Goal: Task Accomplishment & Management: Manage account settings

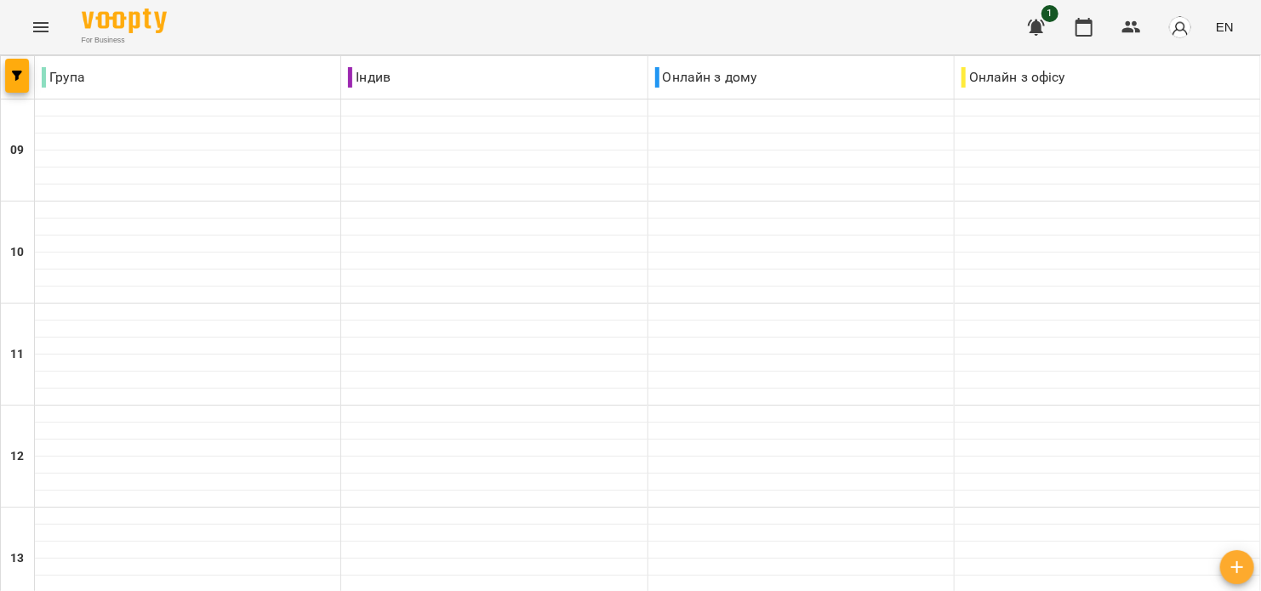
scroll to position [824, 0]
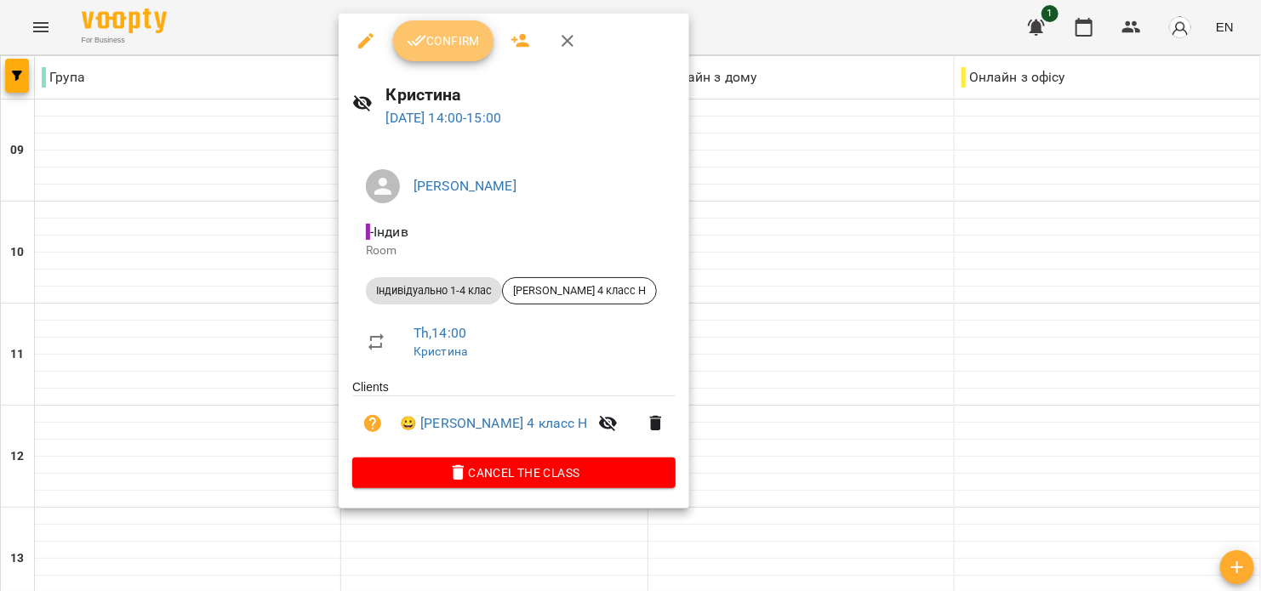
click at [454, 48] on span "Confirm" at bounding box center [443, 41] width 73 height 20
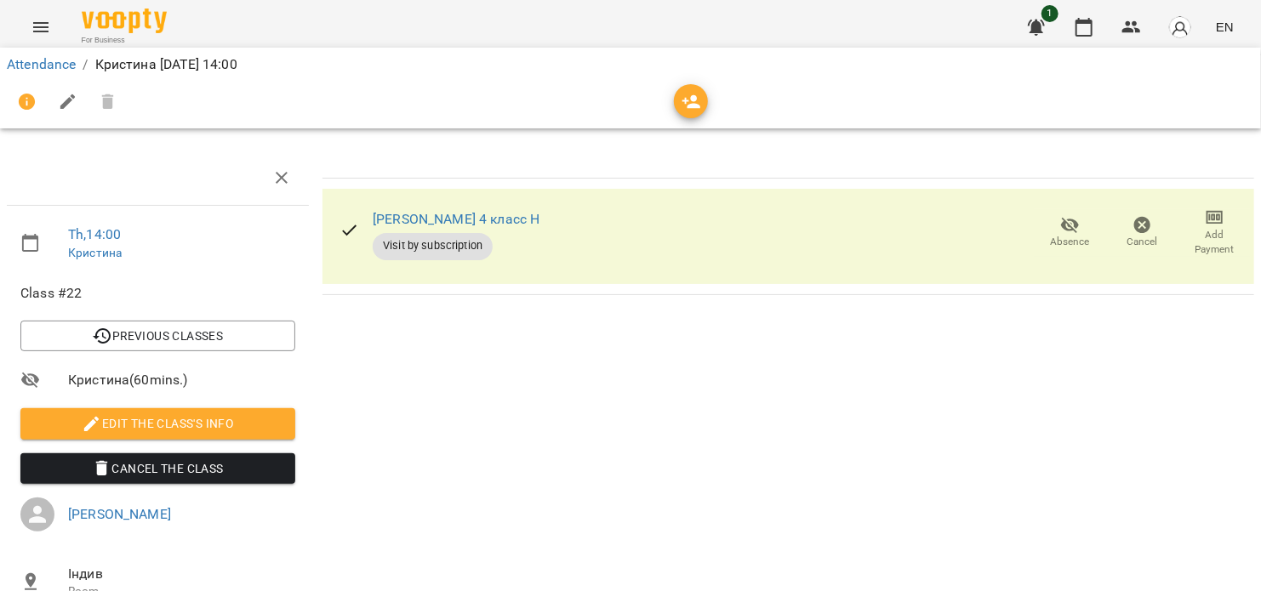
click at [1047, 231] on span "Absence" at bounding box center [1070, 232] width 52 height 34
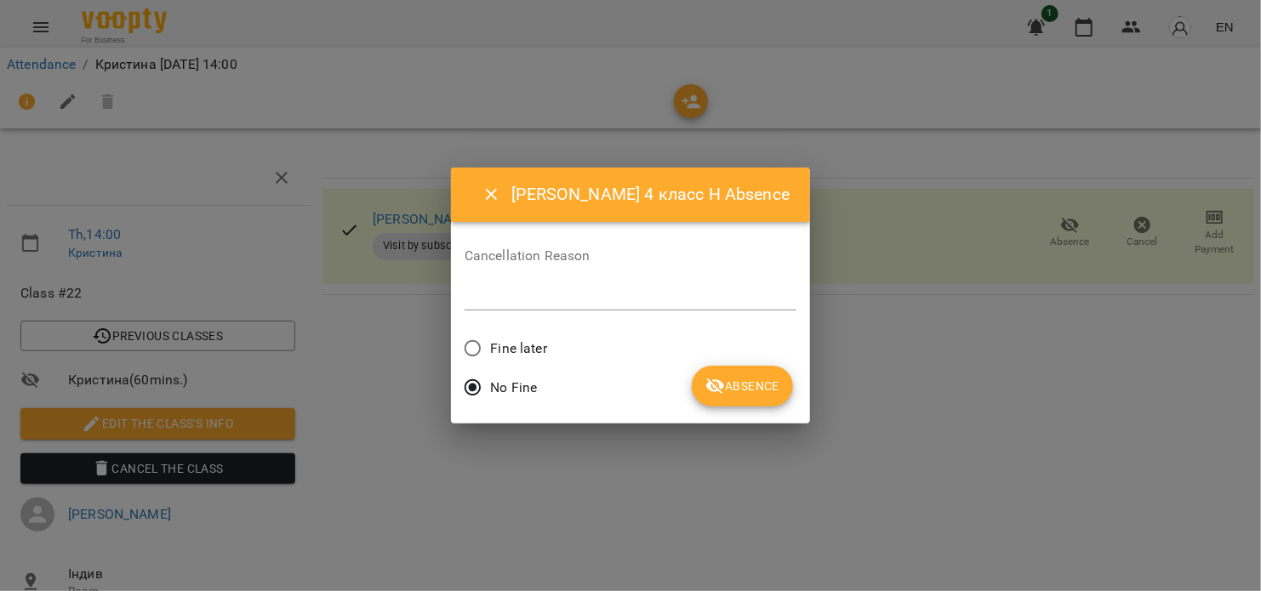
click at [705, 394] on icon "submit" at bounding box center [715, 386] width 20 height 20
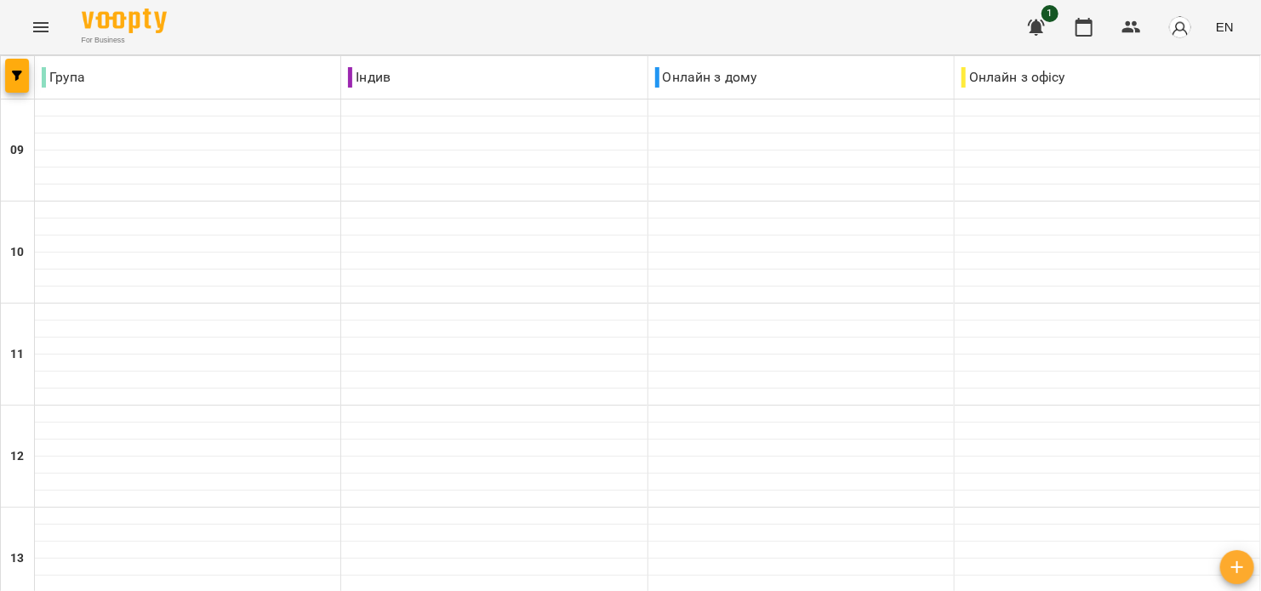
scroll to position [454, 0]
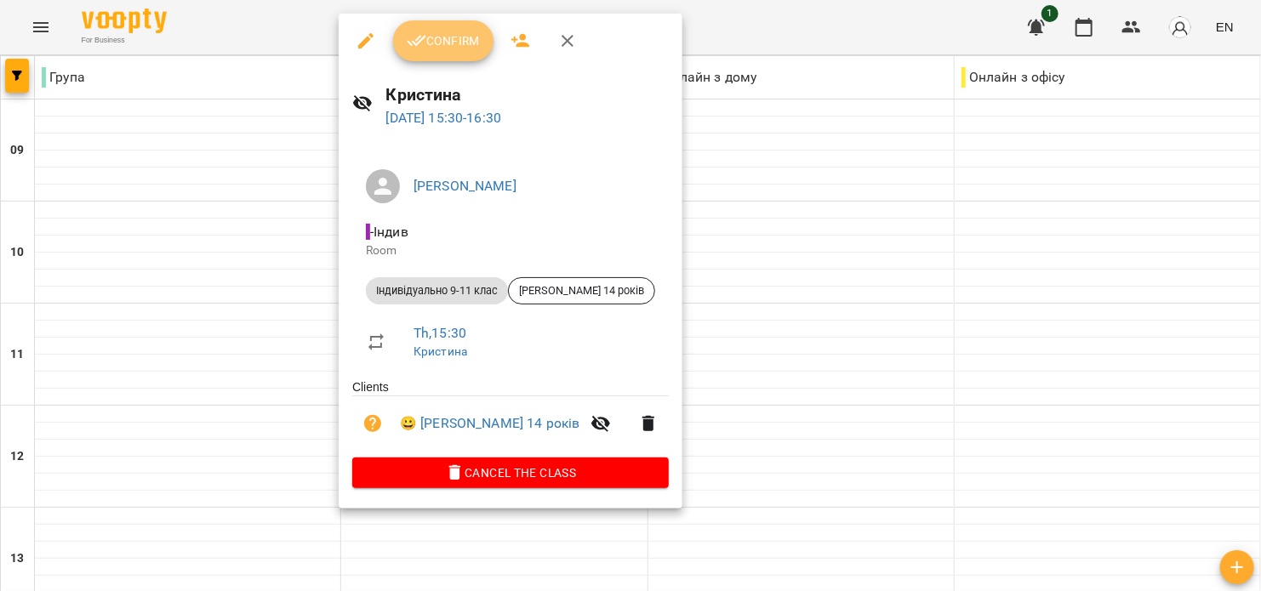
drag, startPoint x: 448, startPoint y: 58, endPoint x: 459, endPoint y: 58, distance: 10.2
click at [452, 58] on button "Confirm" at bounding box center [443, 40] width 100 height 41
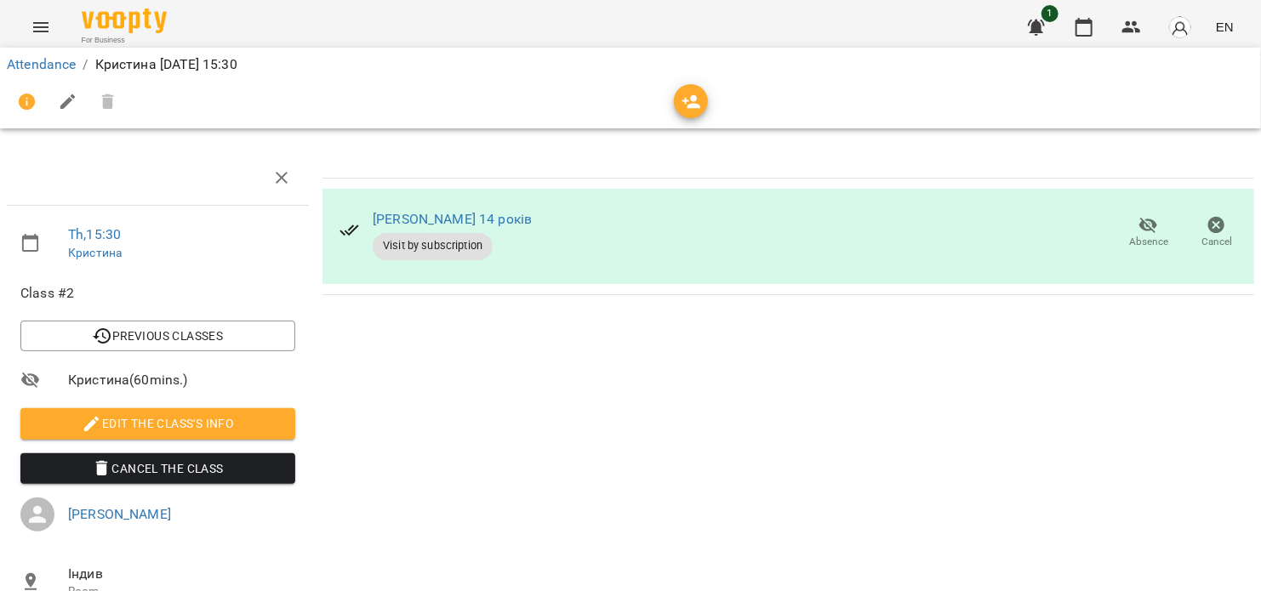
click at [1125, 230] on span "Absence" at bounding box center [1149, 232] width 48 height 34
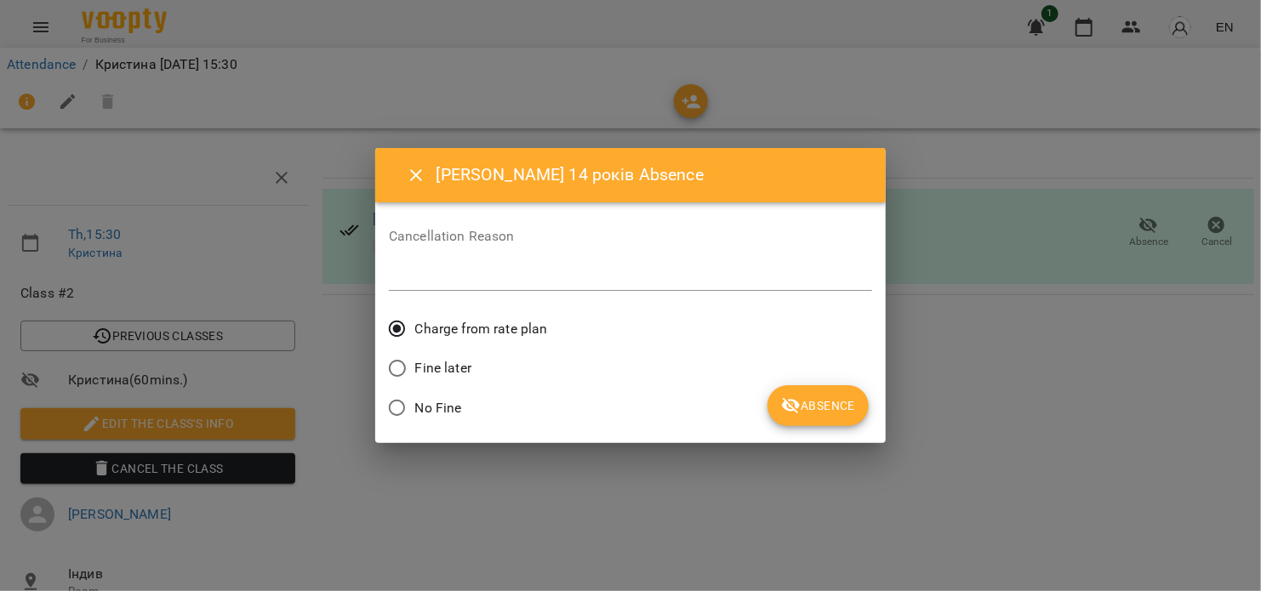
click at [442, 410] on span "No Fine" at bounding box center [438, 408] width 47 height 20
click at [850, 395] on button "Absence" at bounding box center [818, 405] width 101 height 41
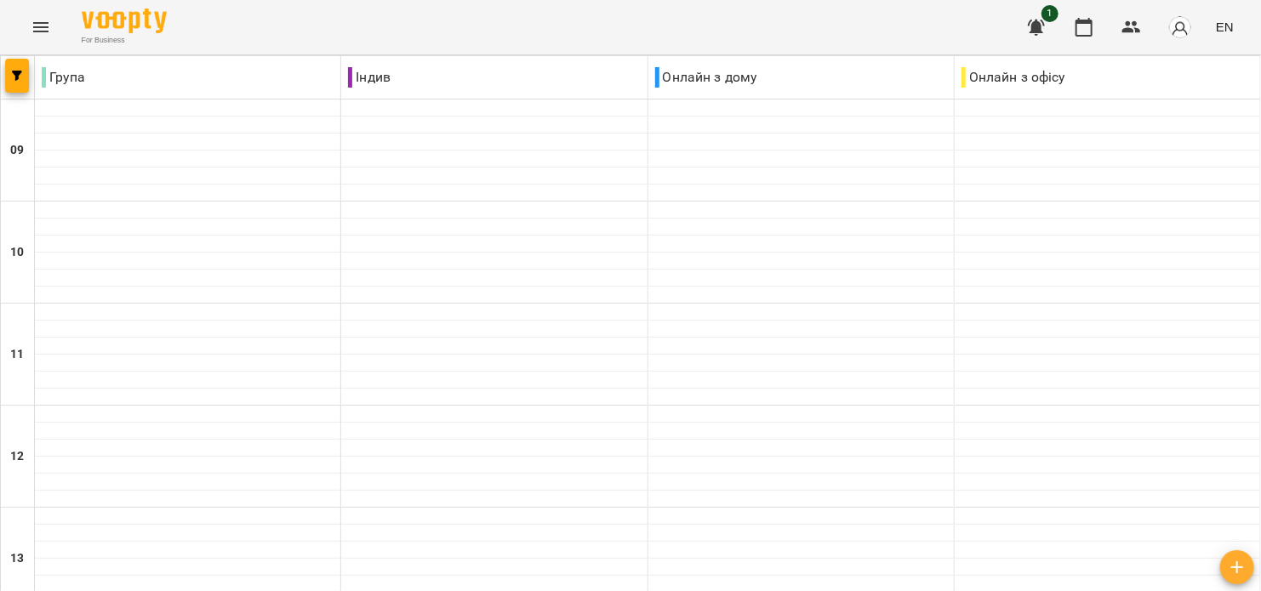
scroll to position [681, 0]
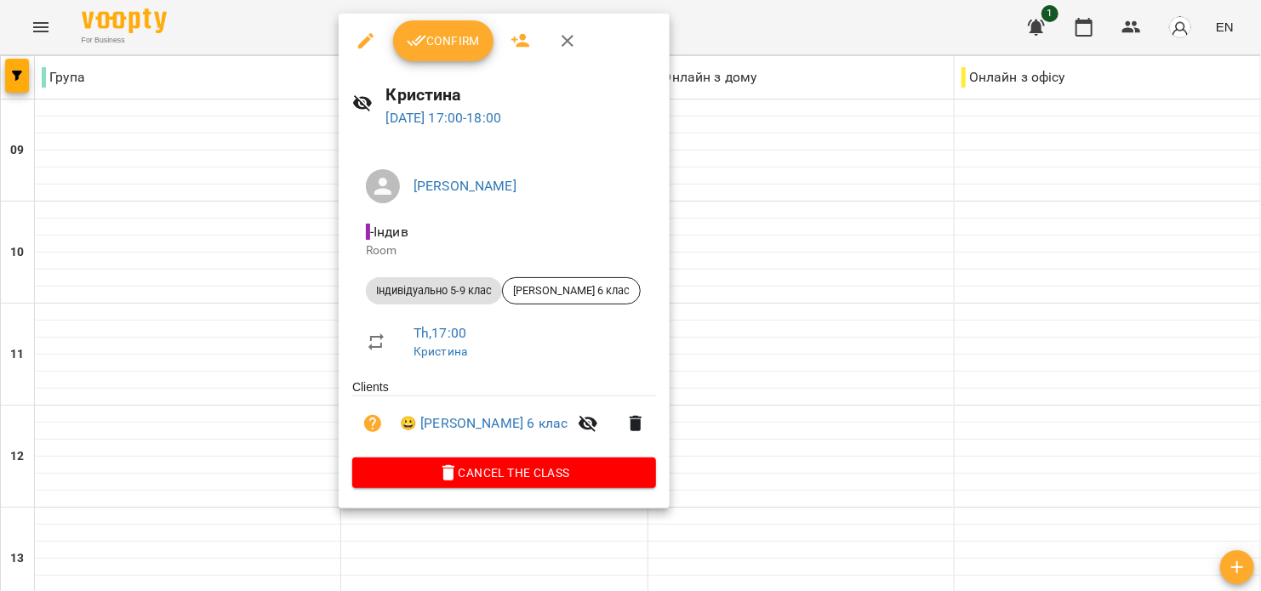
click at [442, 40] on span "Confirm" at bounding box center [443, 41] width 73 height 20
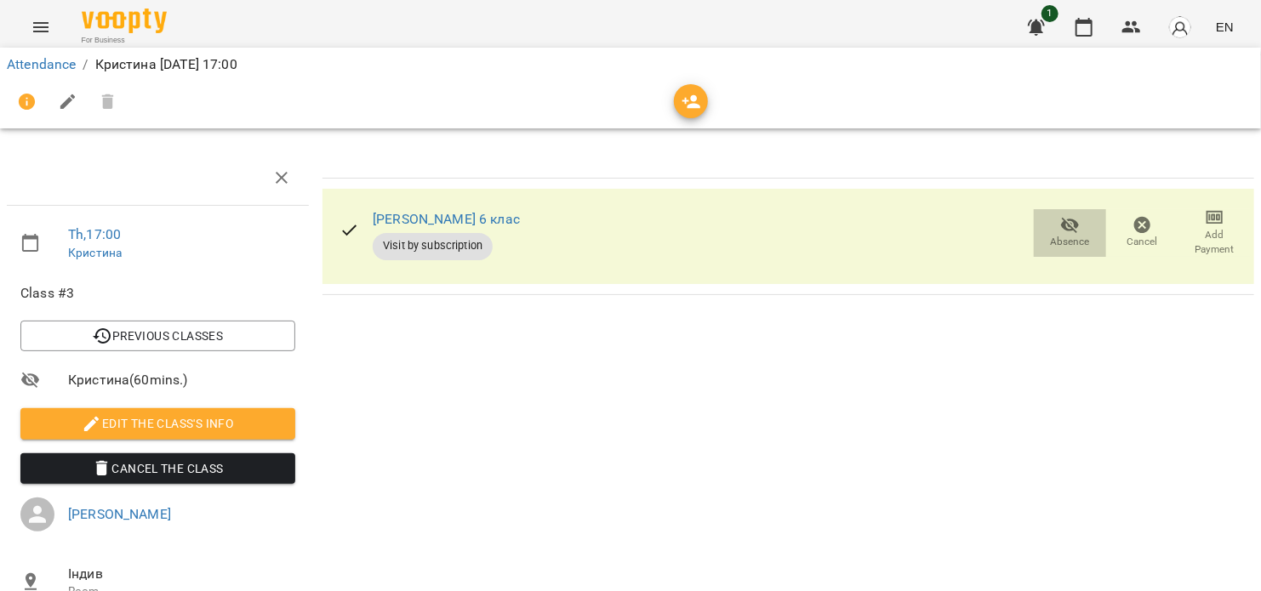
click at [1060, 231] on icon "button" at bounding box center [1070, 225] width 20 height 20
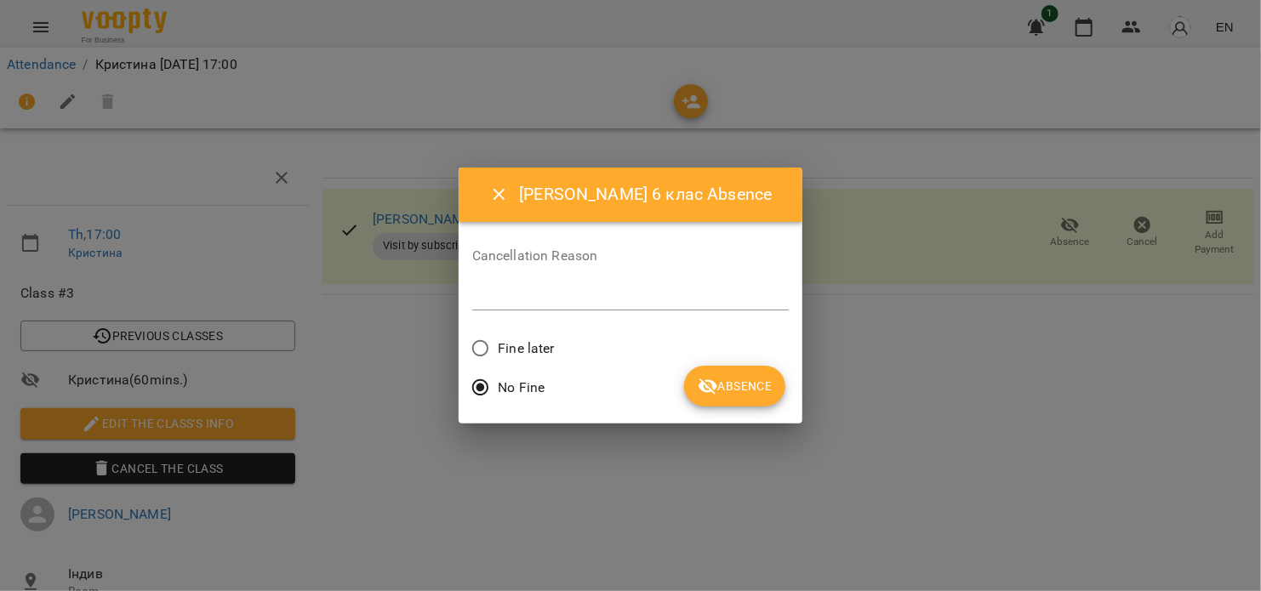
click at [724, 374] on button "Absence" at bounding box center [734, 386] width 101 height 41
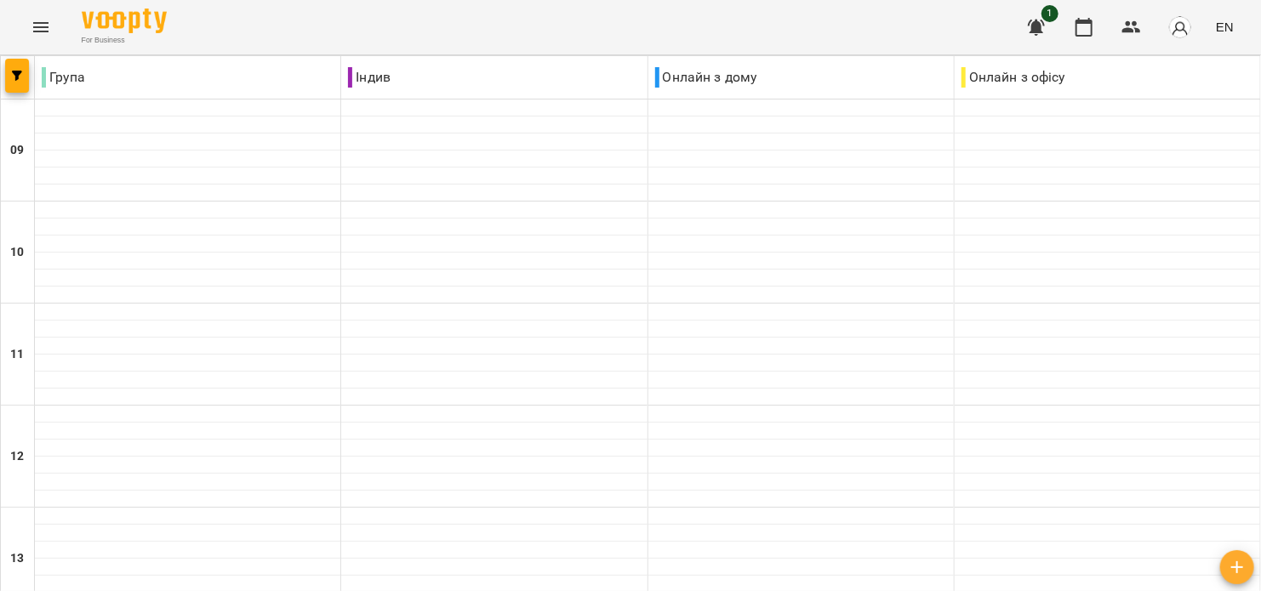
scroll to position [907, 0]
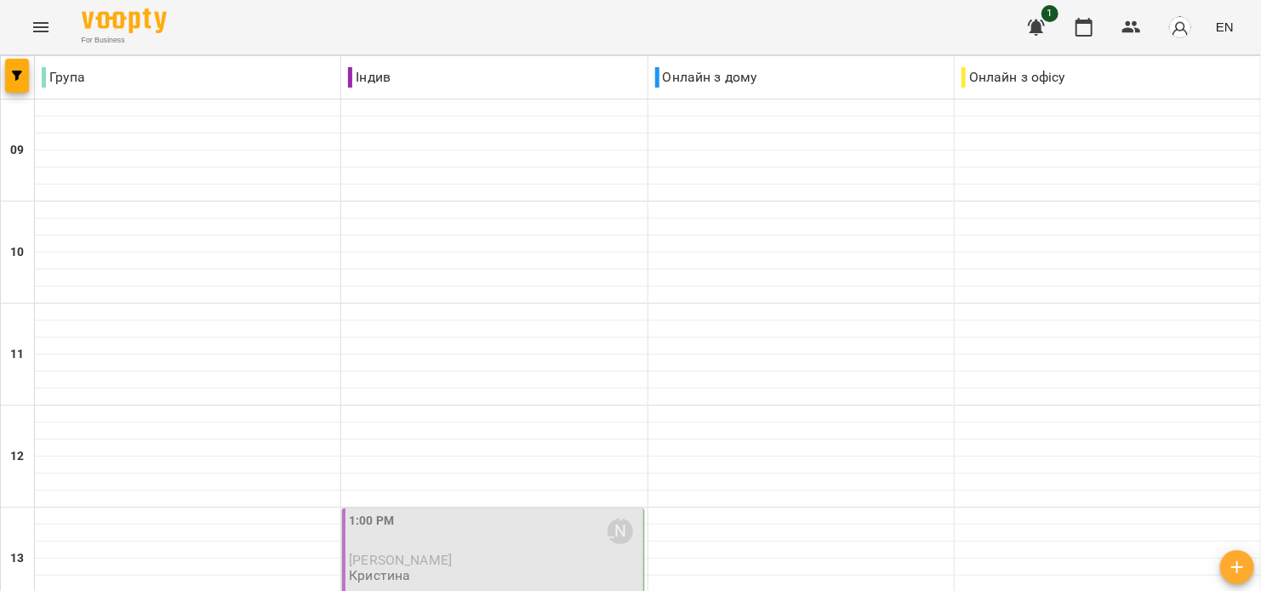
scroll to position [454, 0]
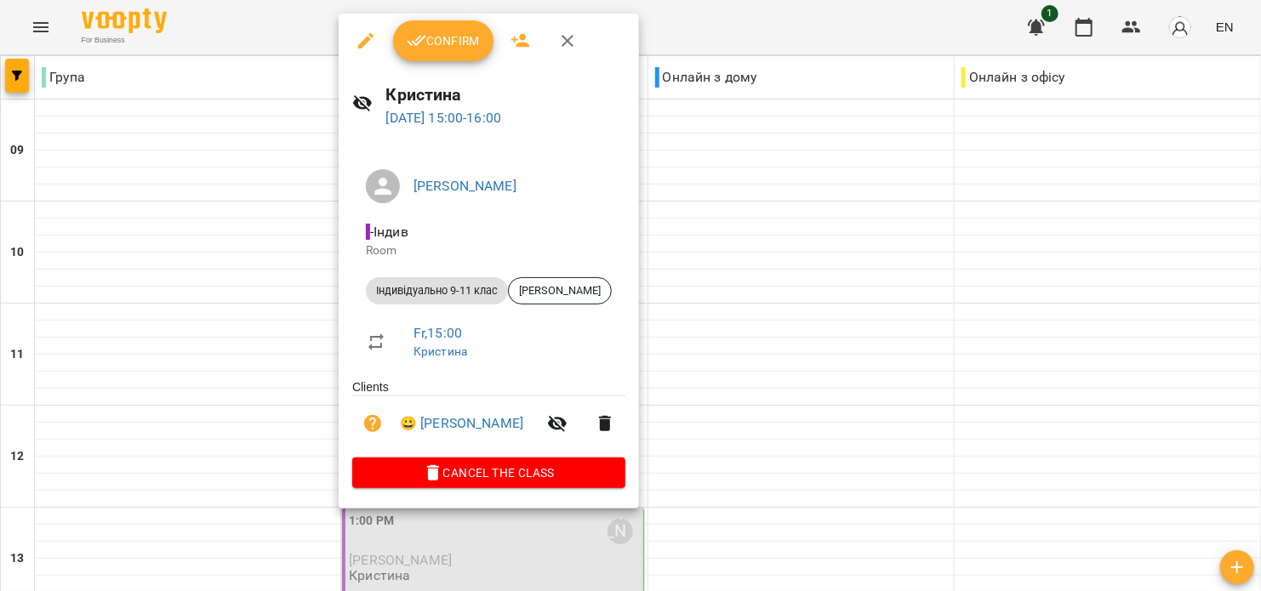
click at [442, 55] on button "Confirm" at bounding box center [443, 40] width 100 height 41
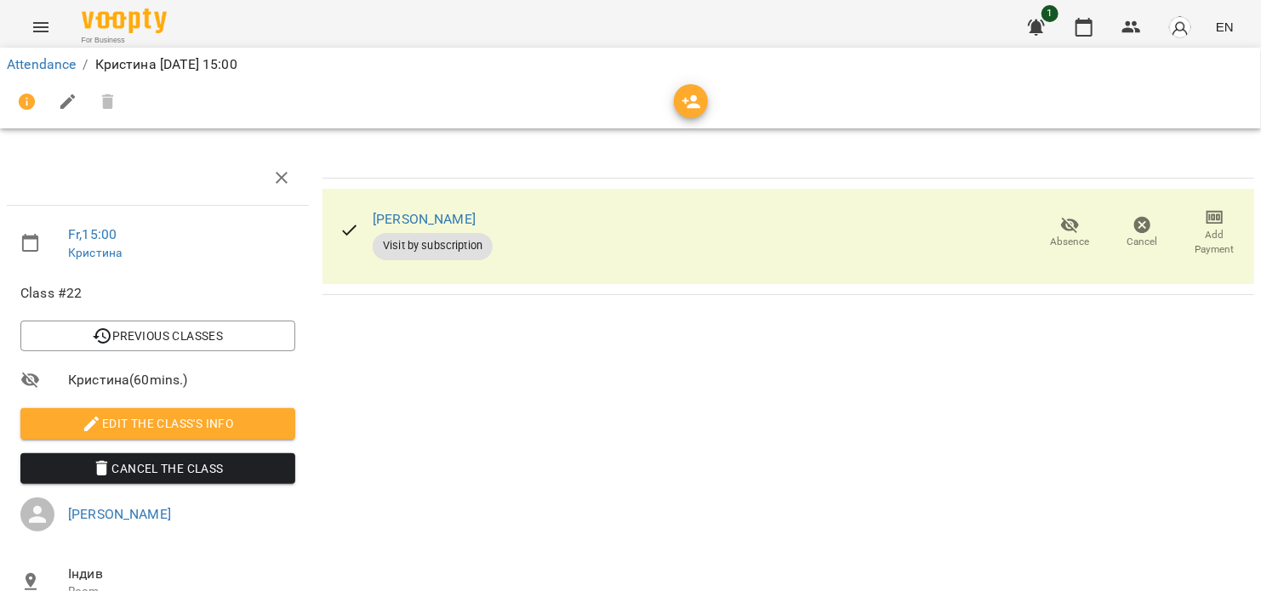
click at [1066, 238] on span "Absence" at bounding box center [1070, 242] width 39 height 14
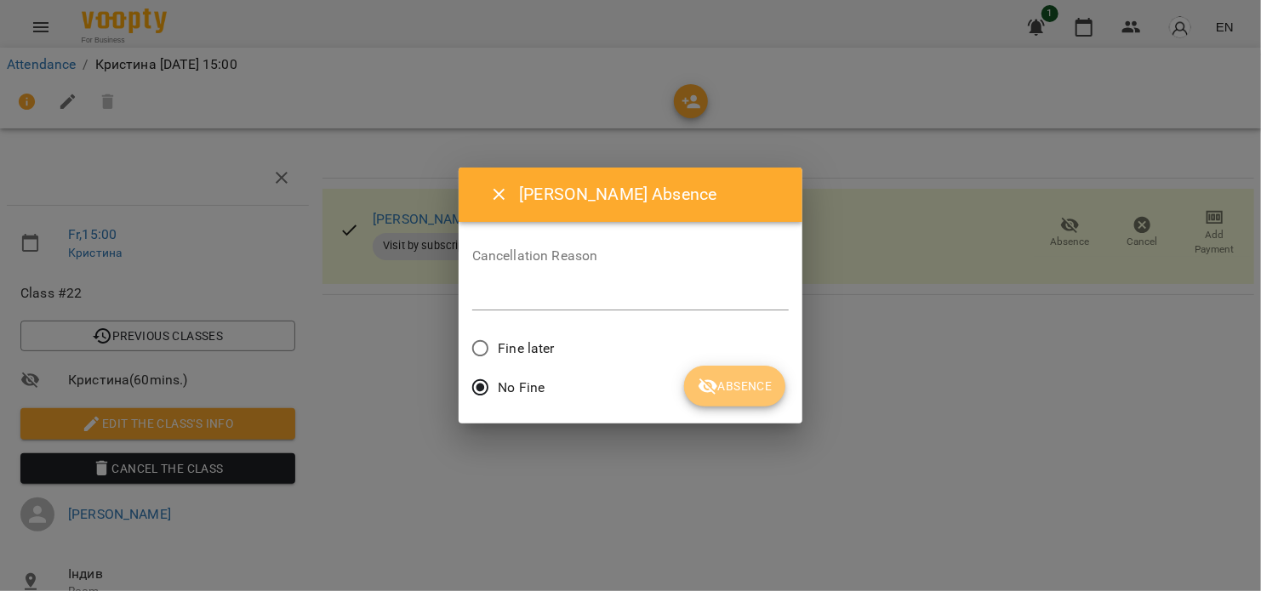
click at [719, 401] on button "Absence" at bounding box center [734, 386] width 101 height 41
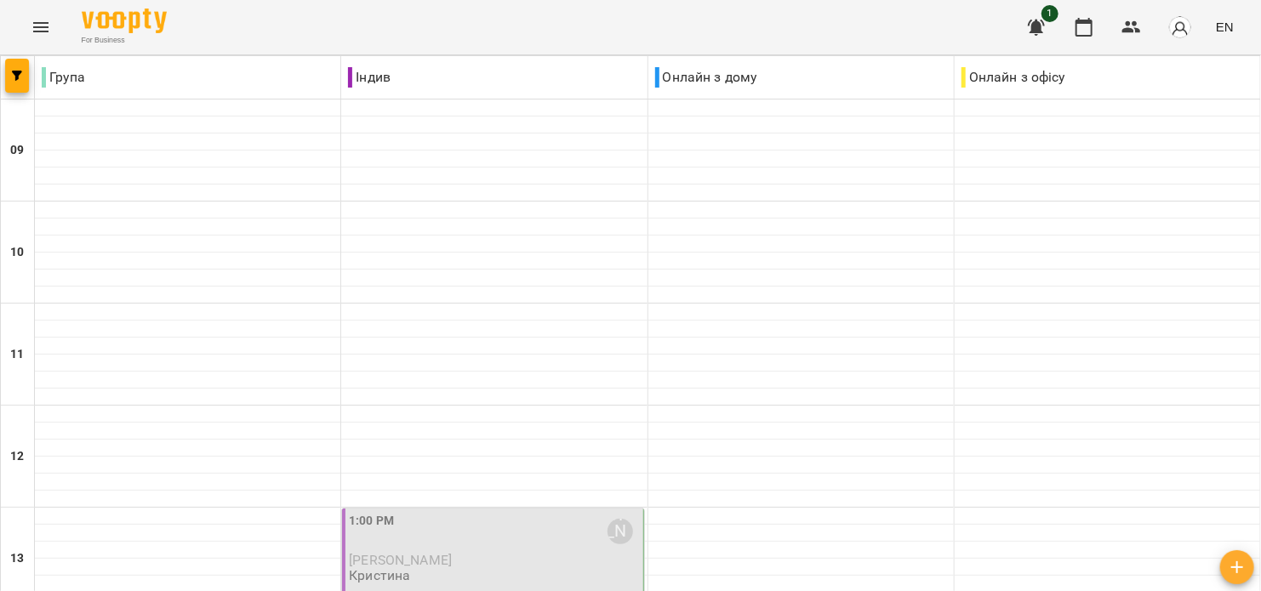
scroll to position [681, 0]
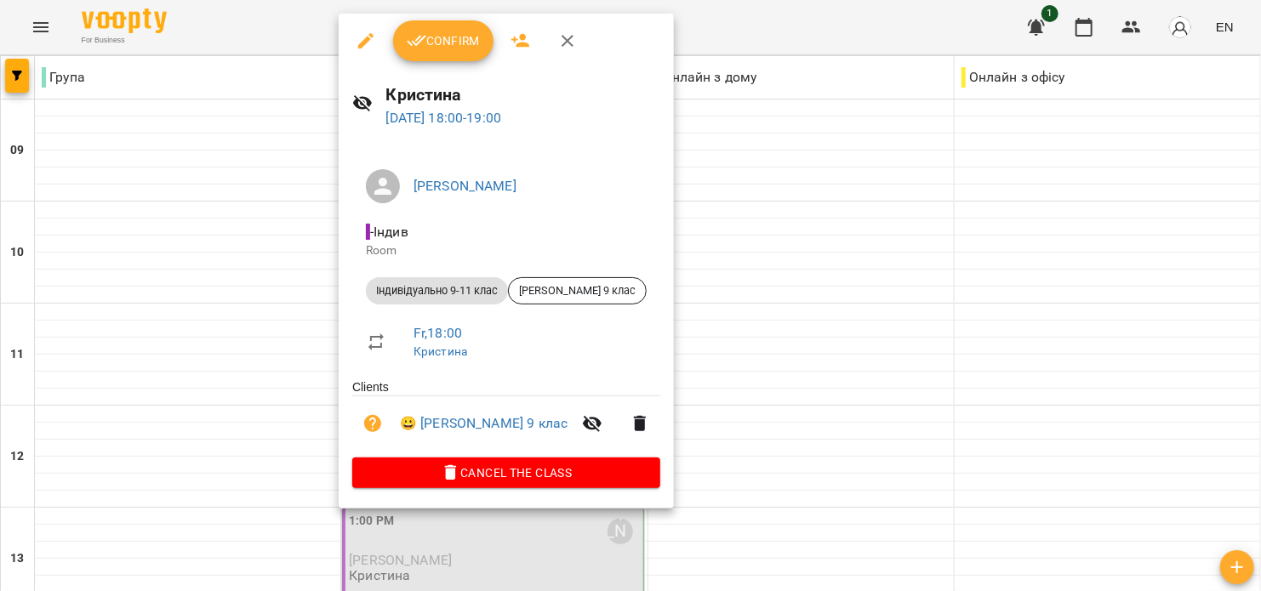
click at [455, 49] on span "Confirm" at bounding box center [443, 41] width 73 height 20
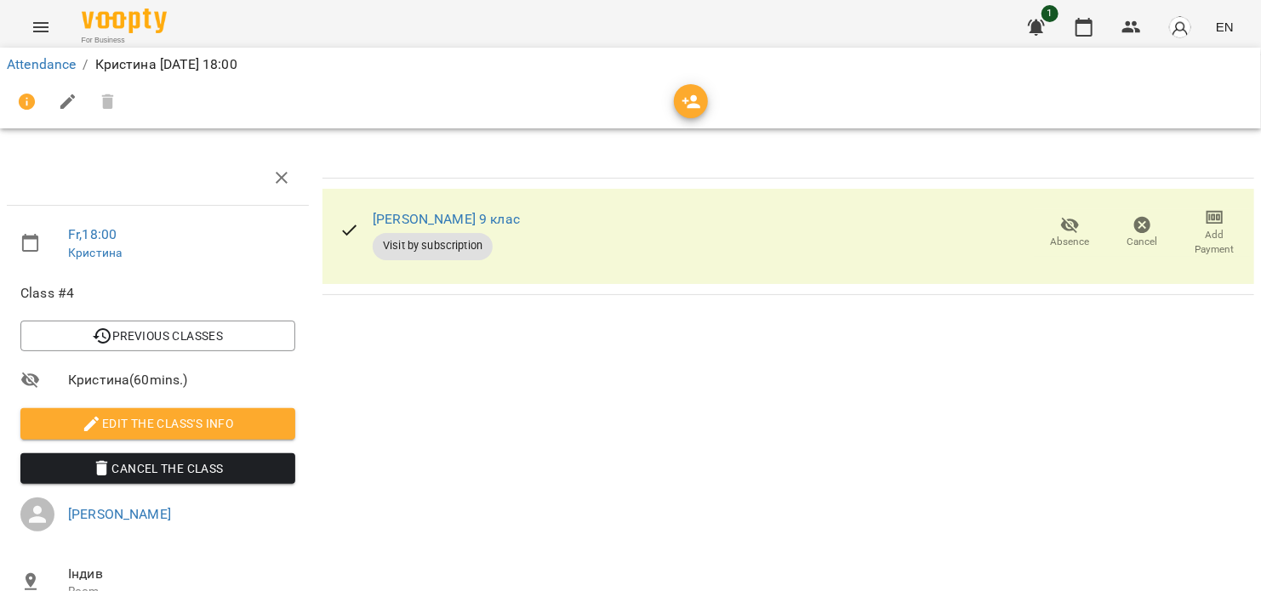
click at [687, 100] on icon "button" at bounding box center [692, 102] width 20 height 20
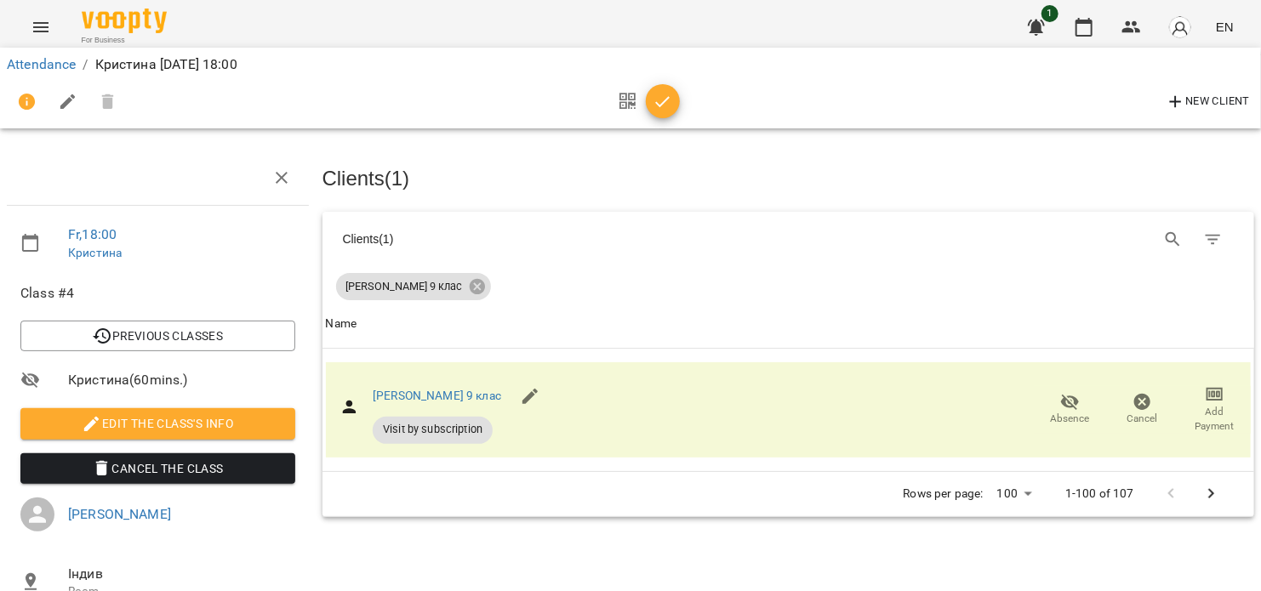
click at [666, 111] on button "button" at bounding box center [663, 101] width 34 height 34
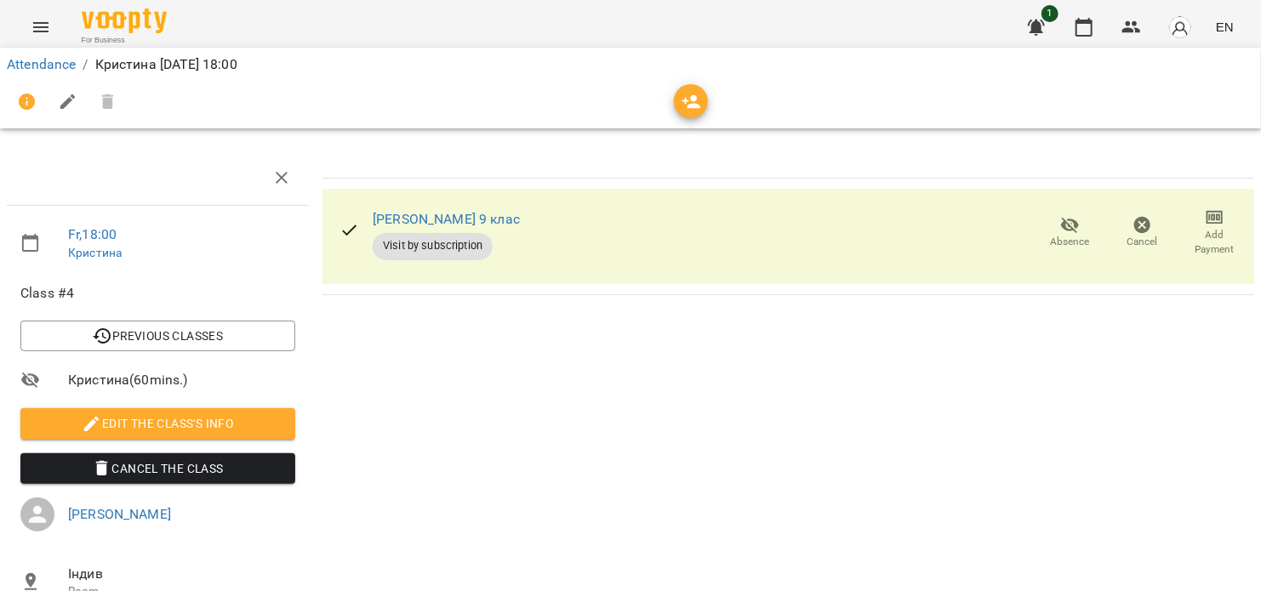
click at [1061, 248] on button "Absence" at bounding box center [1070, 233] width 72 height 48
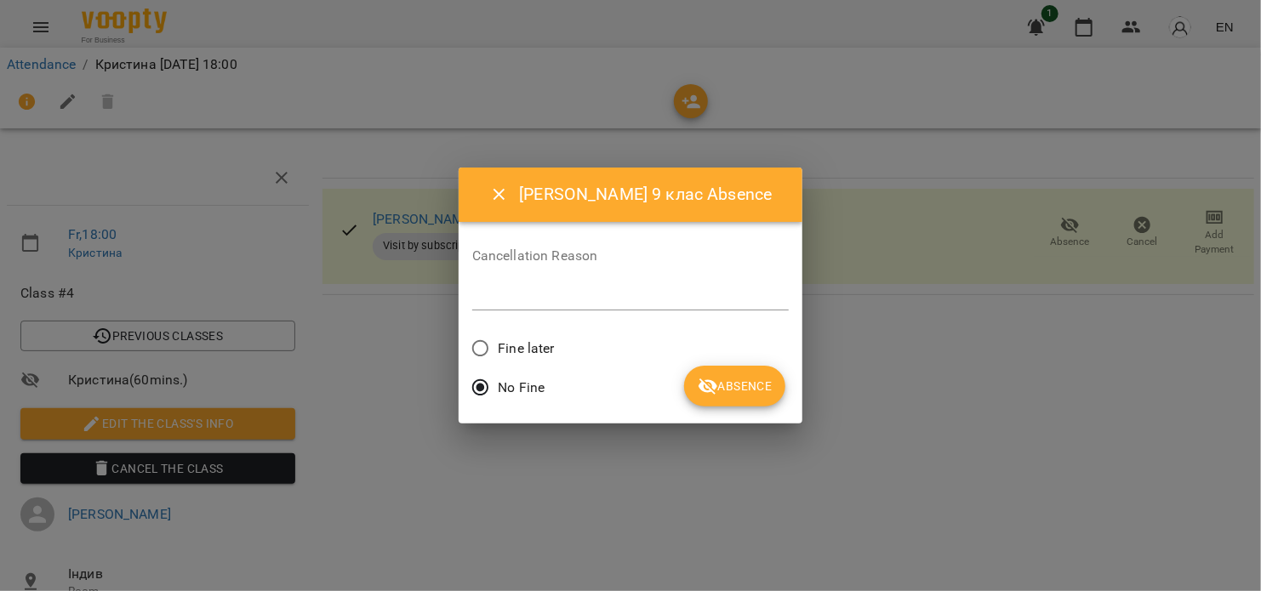
click at [721, 383] on span "Absence" at bounding box center [735, 386] width 74 height 20
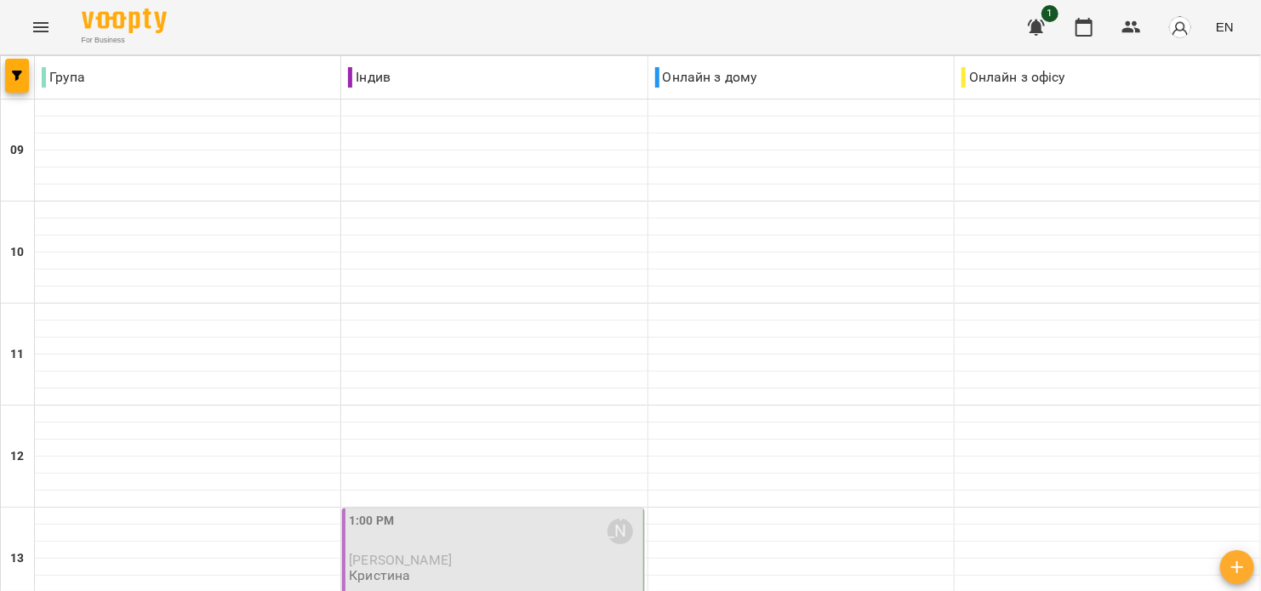
scroll to position [907, 0]
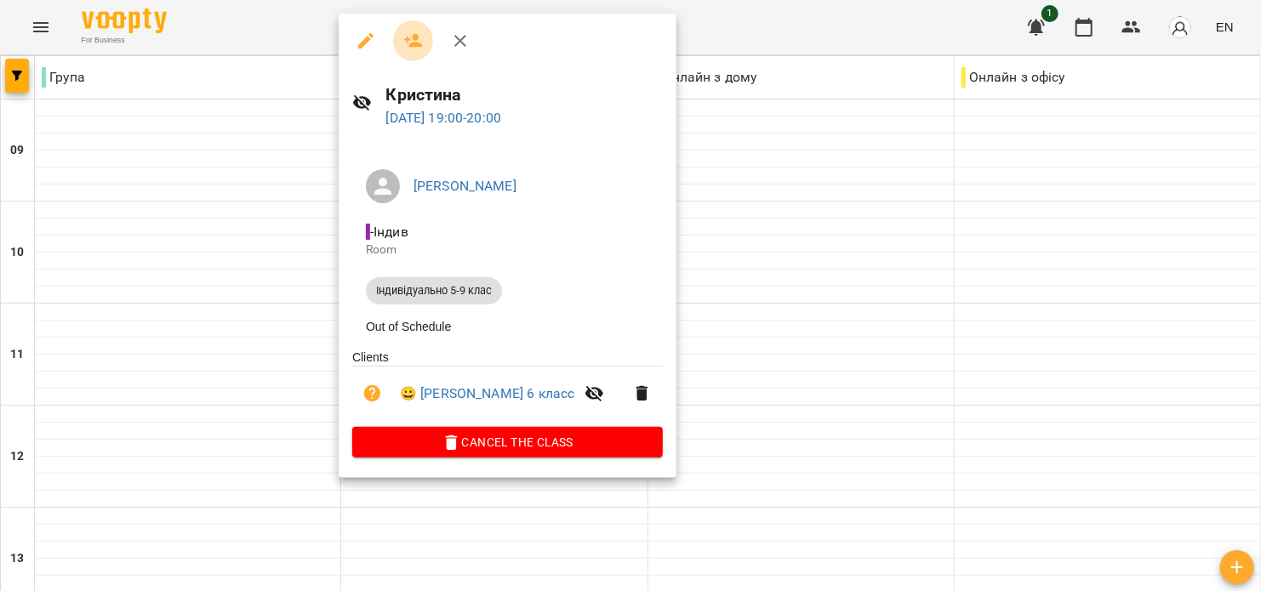
click at [408, 46] on icon "button" at bounding box center [413, 41] width 20 height 20
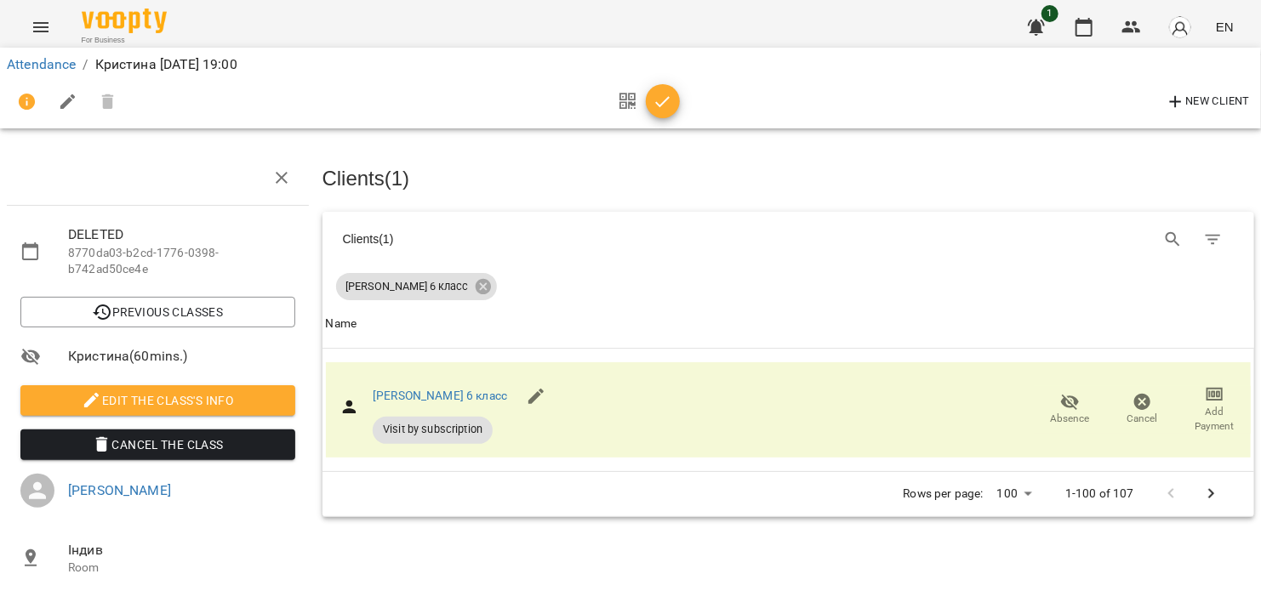
click at [662, 102] on icon "button" at bounding box center [663, 102] width 20 height 20
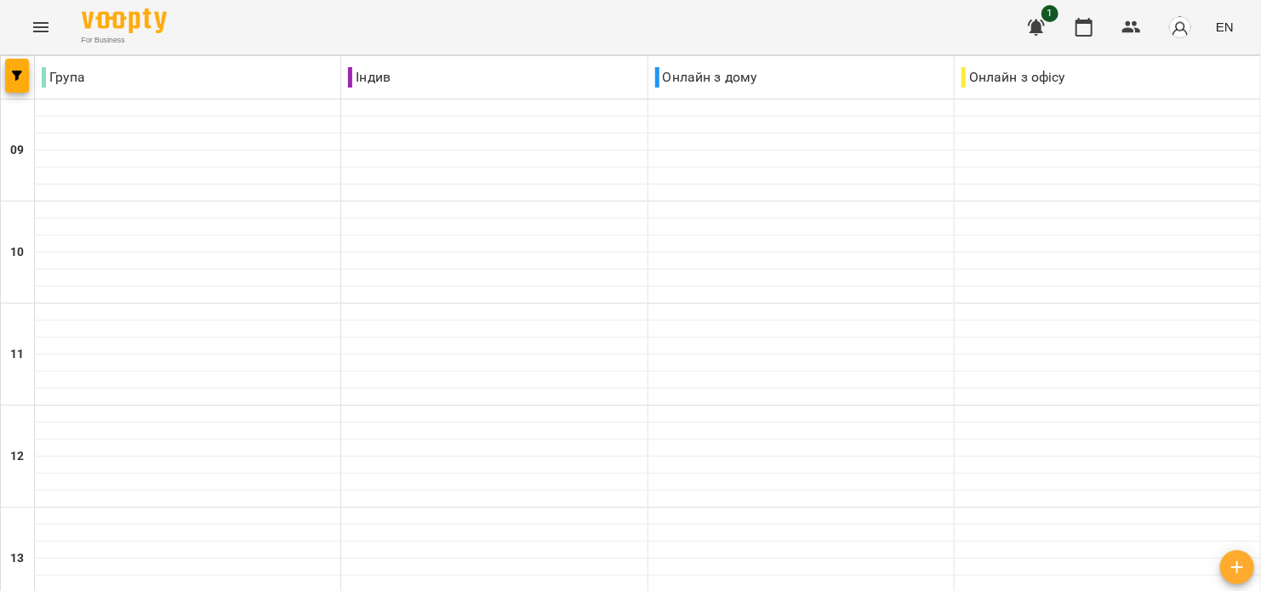
scroll to position [907, 0]
click at [1039, 41] on button "button" at bounding box center [1036, 27] width 41 height 41
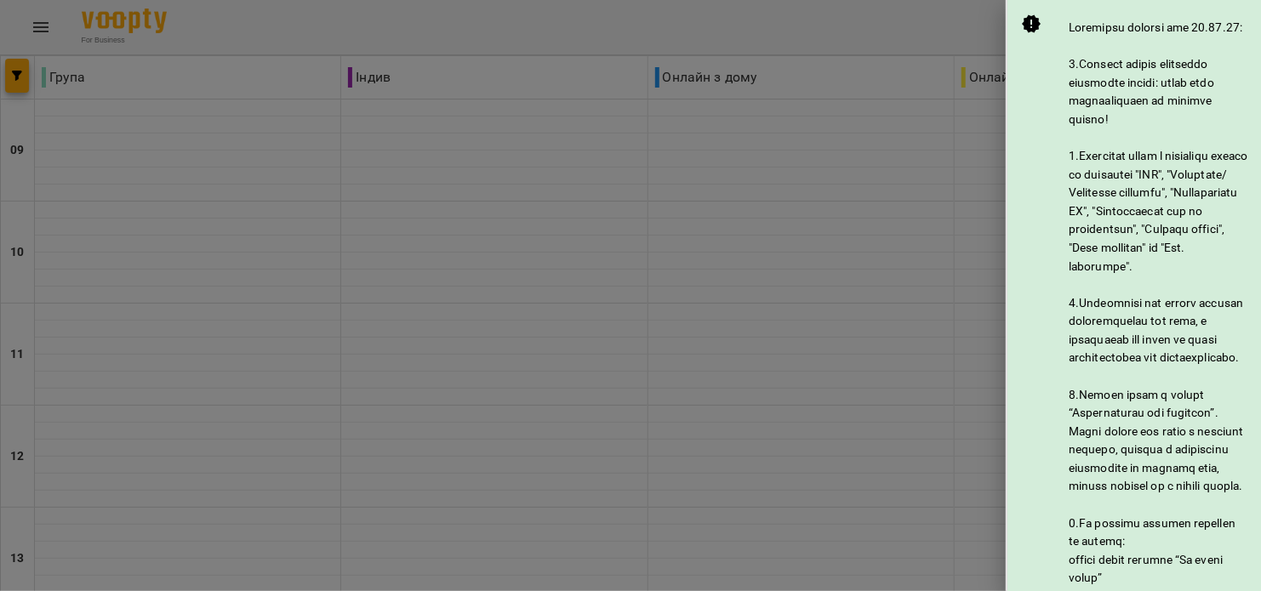
click at [975, 44] on div at bounding box center [630, 295] width 1261 height 591
